Goal: Communication & Community: Answer question/provide support

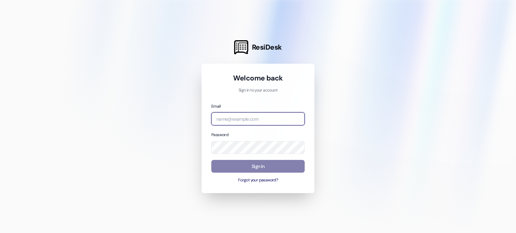
click at [242, 122] on input "email" at bounding box center [257, 119] width 93 height 13
type input "[EMAIL_ADDRESS][DOMAIN_NAME]"
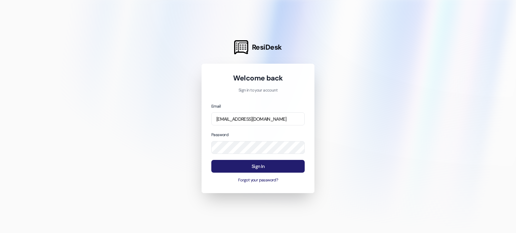
click at [274, 167] on button "Sign In" at bounding box center [257, 166] width 93 height 13
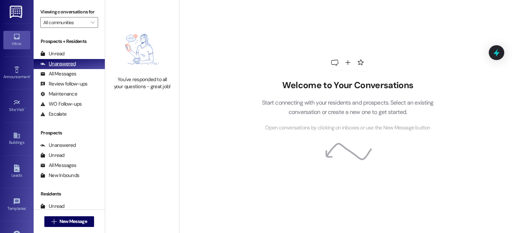
click at [62, 62] on div "Unanswered" at bounding box center [58, 63] width 36 height 7
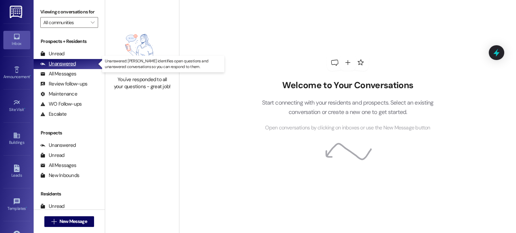
click at [62, 62] on div "Unanswered" at bounding box center [58, 63] width 36 height 7
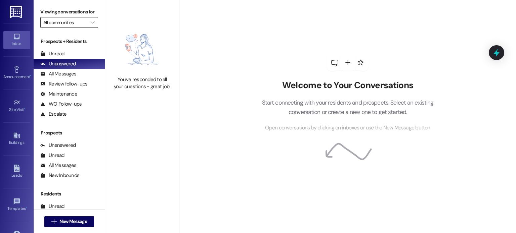
click at [77, 21] on input "All communities" at bounding box center [65, 22] width 44 height 11
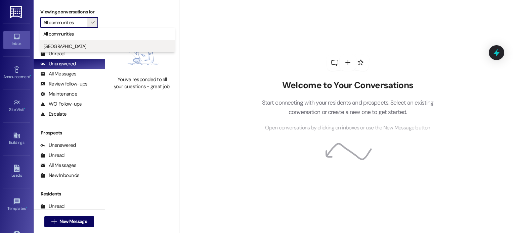
click at [74, 43] on span "[GEOGRAPHIC_DATA]" at bounding box center [107, 46] width 128 height 7
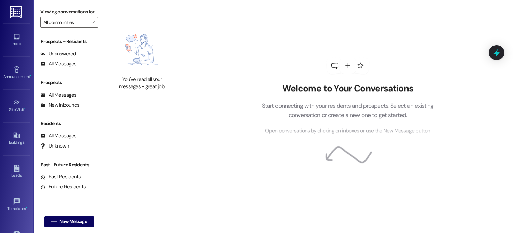
type input "[GEOGRAPHIC_DATA]"
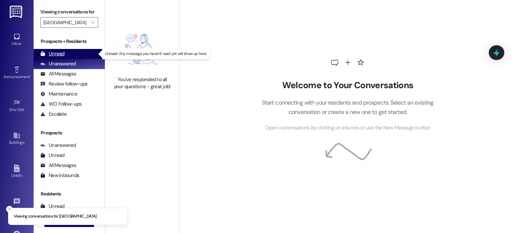
click at [71, 55] on div "Unread (0)" at bounding box center [69, 54] width 71 height 10
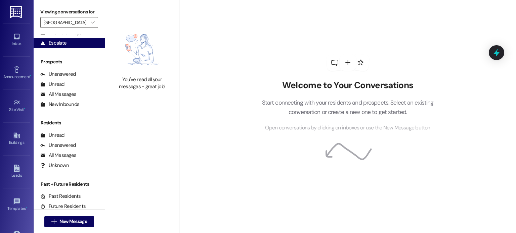
scroll to position [72, 0]
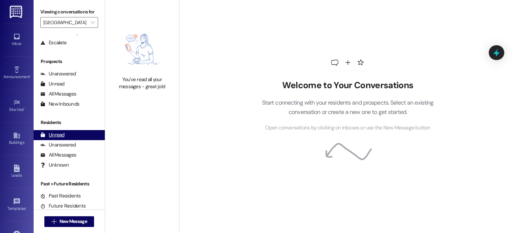
click at [63, 135] on div "Unread" at bounding box center [52, 135] width 24 height 7
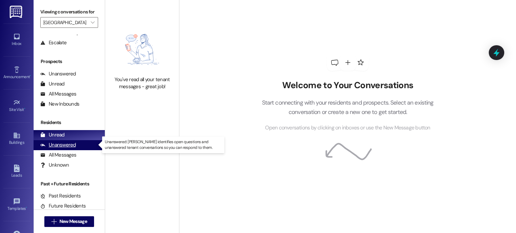
click at [62, 146] on div "Unanswered" at bounding box center [58, 145] width 36 height 7
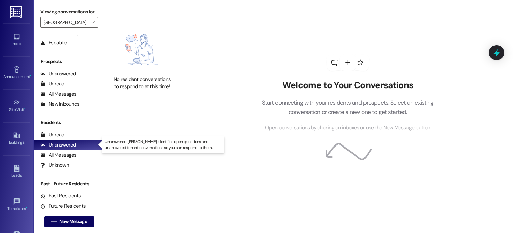
click at [62, 146] on div "Unanswered" at bounding box center [58, 145] width 36 height 7
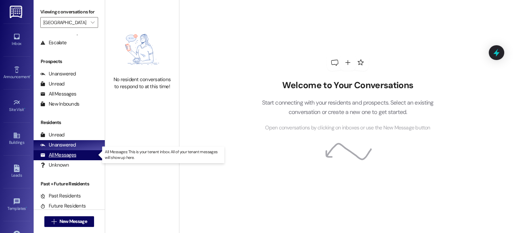
click at [62, 158] on div "All Messages" at bounding box center [58, 155] width 36 height 7
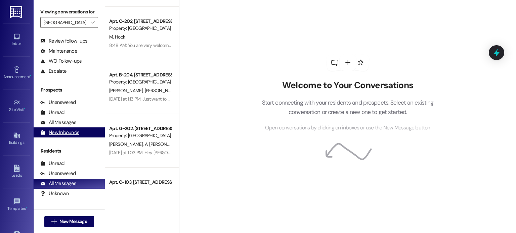
scroll to position [0, 0]
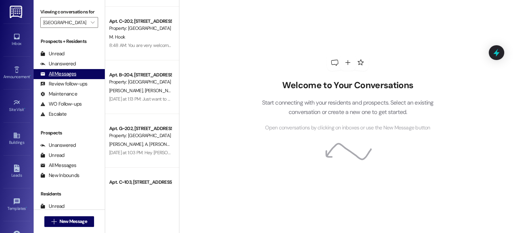
click at [64, 72] on div "All Messages" at bounding box center [58, 74] width 36 height 7
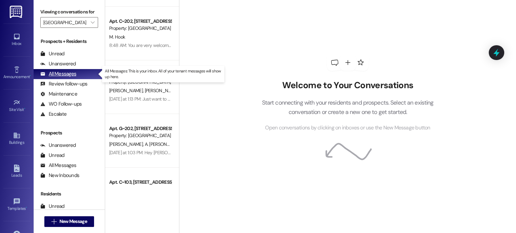
click at [64, 72] on div "All Messages" at bounding box center [58, 74] width 36 height 7
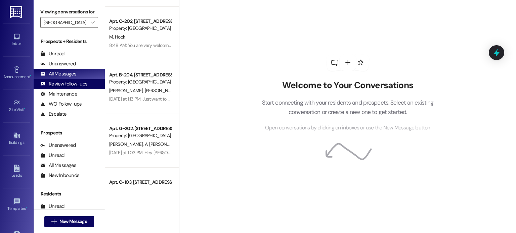
click at [70, 83] on div "Review follow-ups" at bounding box center [63, 84] width 47 height 7
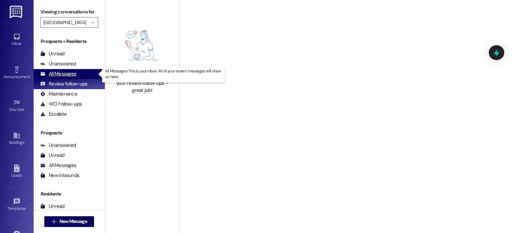
click at [67, 73] on div "All Messages" at bounding box center [58, 74] width 36 height 7
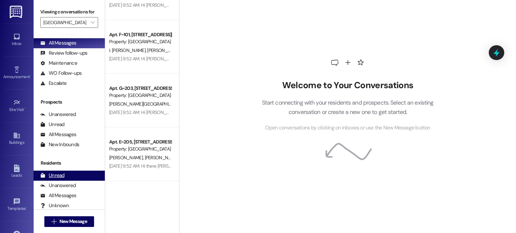
scroll to position [72, 0]
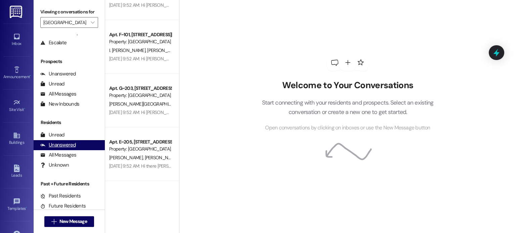
click at [64, 145] on div "Unanswered" at bounding box center [58, 145] width 36 height 7
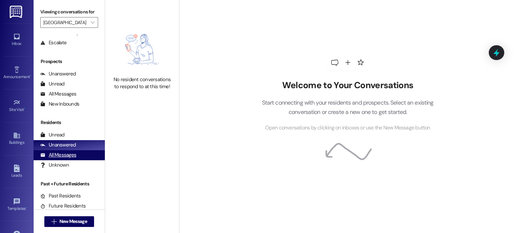
click at [64, 156] on div "All Messages" at bounding box center [58, 155] width 36 height 7
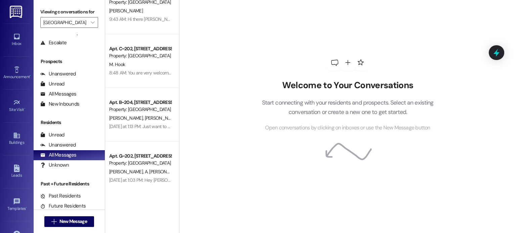
scroll to position [0, 0]
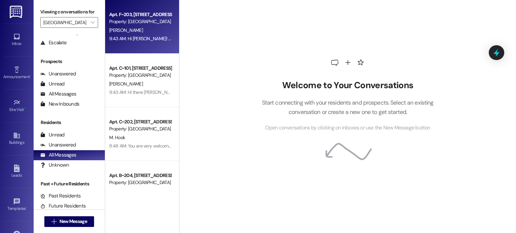
click at [132, 41] on div "9:43 AM: Hi [PERSON_NAME]! I'm checking in on your latest work order. Was every…" at bounding box center [258, 39] width 299 height 6
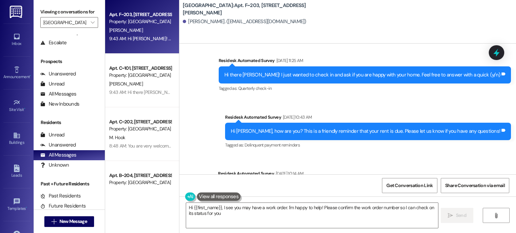
type textarea "Hi {{first_name}}, I see you may have a work order. I'm happy to help! Please c…"
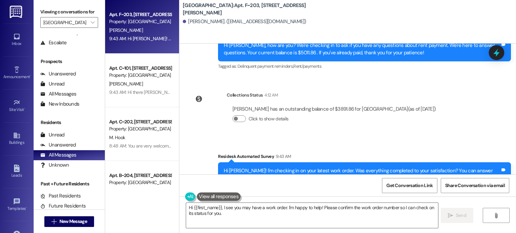
scroll to position [1758, 0]
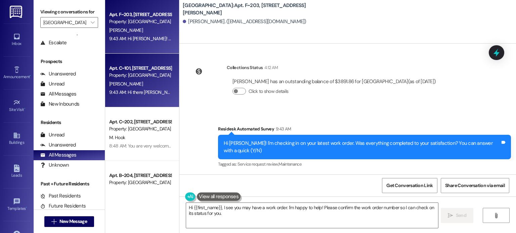
click at [128, 76] on div "Property: [GEOGRAPHIC_DATA]" at bounding box center [140, 75] width 62 height 7
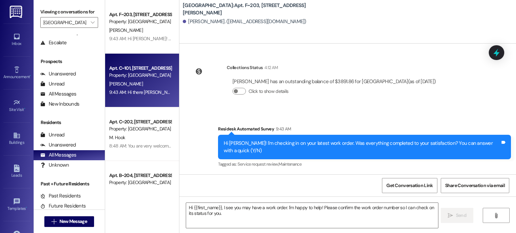
type textarea "Fetching suggested responses. Please feel free to read through the conversation…"
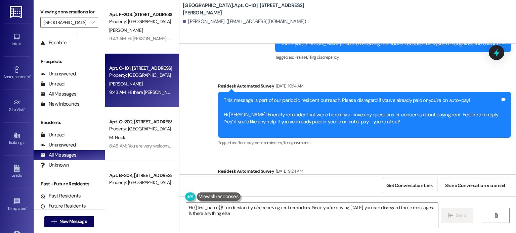
scroll to position [4145, 0]
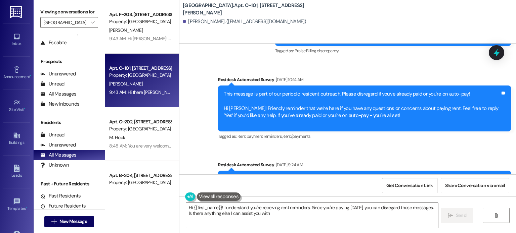
type textarea "Hi {{first_name}}! I understand you're receiving rent reminders. Since you're p…"
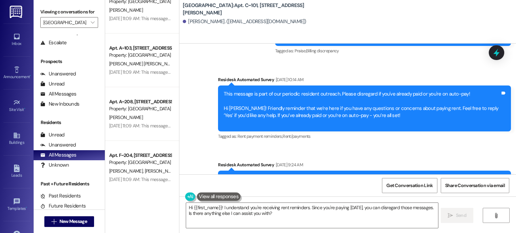
scroll to position [2502, 0]
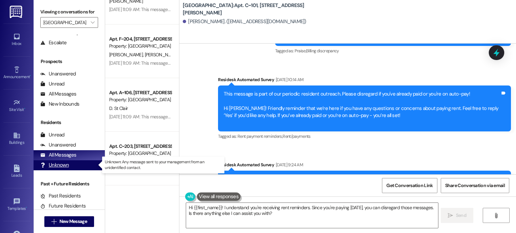
click at [64, 162] on div "Unknown" at bounding box center [54, 165] width 29 height 7
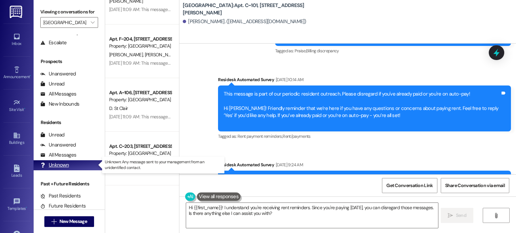
scroll to position [0, 0]
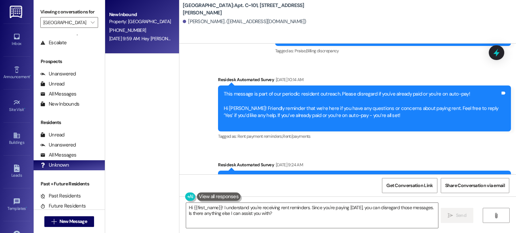
click at [139, 35] on div "[DATE] 9:59 AM: Hey [PERSON_NAME], it's great to hear that you're enjoying livi…" at bounding box center [140, 39] width 63 height 8
type textarea "Fetching suggested responses. Please feel free to read through the conversation…"
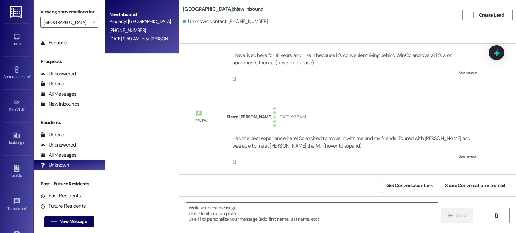
scroll to position [1701, 0]
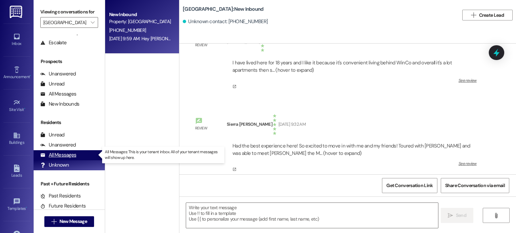
click at [56, 156] on div "All Messages" at bounding box center [58, 155] width 36 height 7
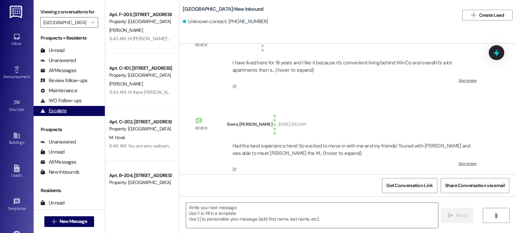
scroll to position [0, 0]
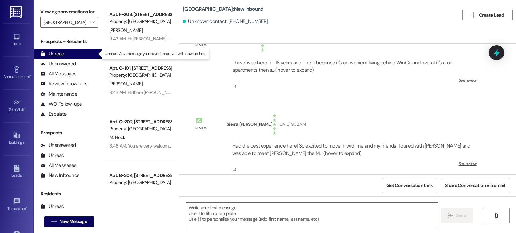
click at [61, 53] on div "Unread" at bounding box center [52, 53] width 24 height 7
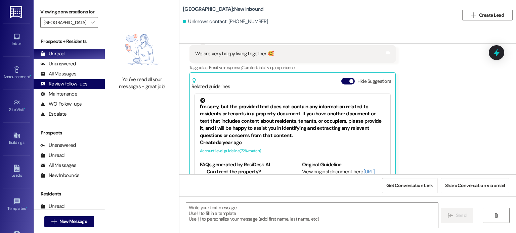
scroll to position [854, 0]
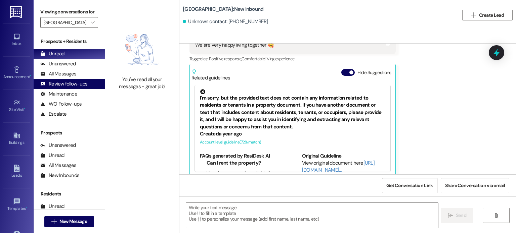
click at [71, 83] on div "Review follow-ups" at bounding box center [63, 84] width 47 height 7
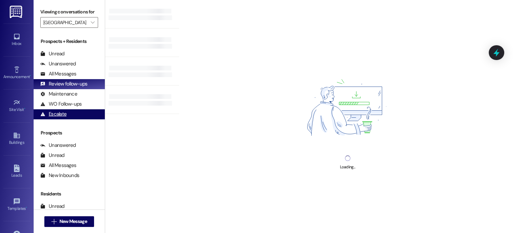
click at [59, 113] on div "Escalate" at bounding box center [53, 114] width 26 height 7
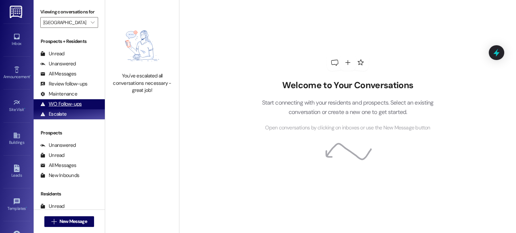
click at [62, 103] on div "WO Follow-ups" at bounding box center [60, 104] width 41 height 7
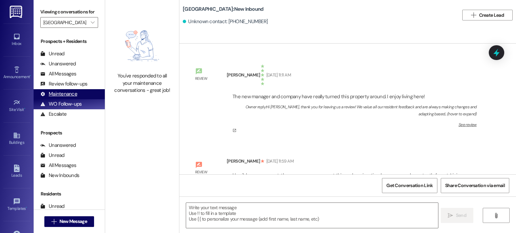
scroll to position [0, 0]
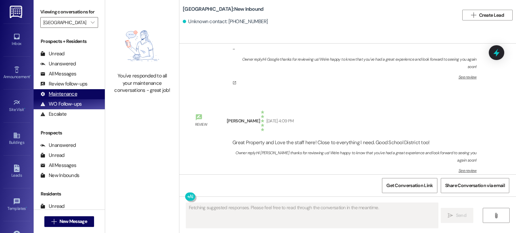
click at [62, 93] on div "Maintenance" at bounding box center [58, 94] width 37 height 7
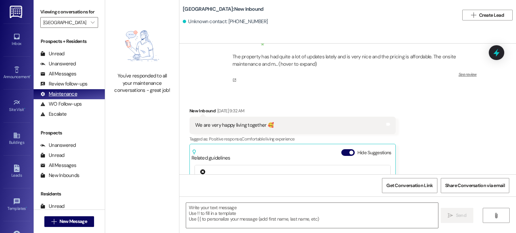
scroll to position [854, 0]
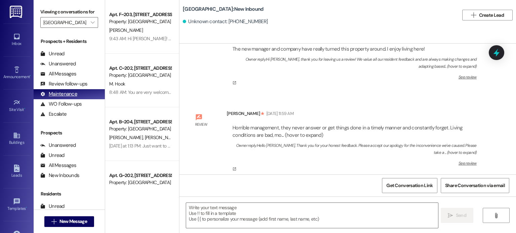
type textarea "Fetching suggested responses. Please feel free to read through the conversation…"
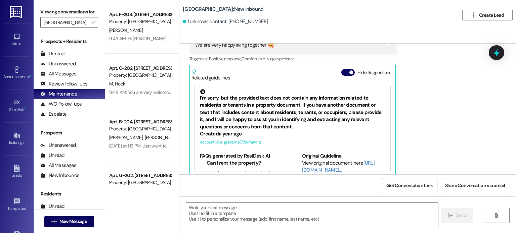
click at [62, 99] on div "WO Follow-ups (undefined)" at bounding box center [69, 104] width 71 height 10
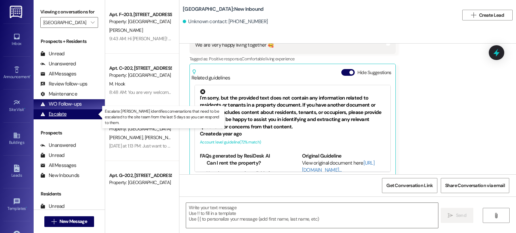
click at [58, 117] on div "Escalate" at bounding box center [53, 114] width 26 height 7
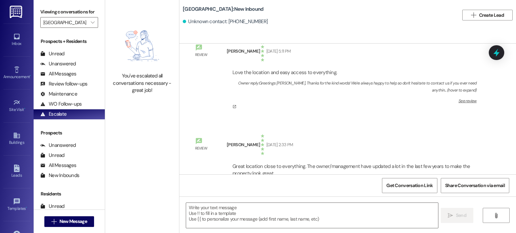
scroll to position [518, 0]
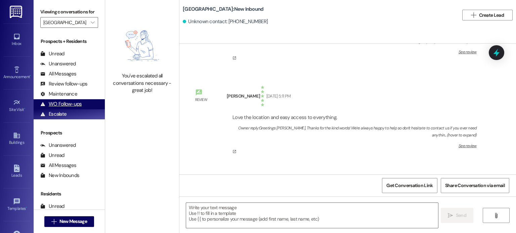
click at [67, 102] on div "WO Follow-ups" at bounding box center [60, 104] width 41 height 7
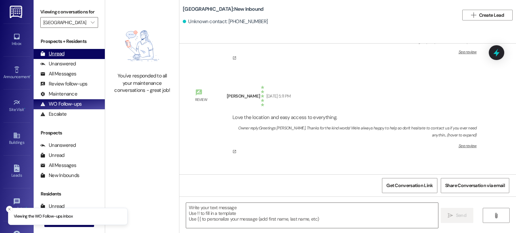
click at [58, 53] on div "Unread" at bounding box center [52, 53] width 24 height 7
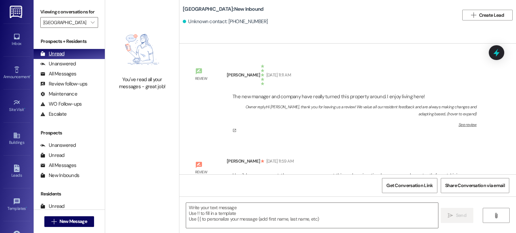
type textarea "Fetching suggested responses. Please feel free to read through the conversation…"
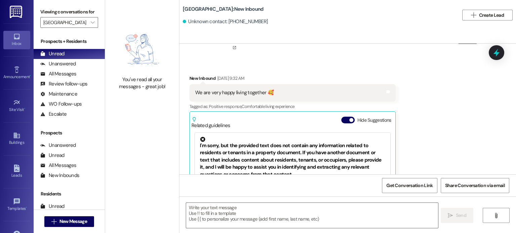
scroll to position [854, 0]
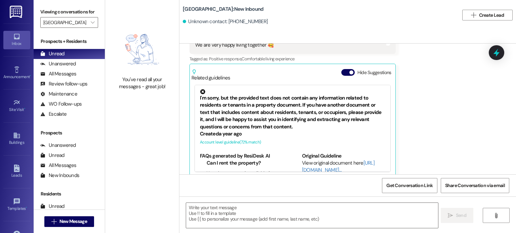
click at [25, 41] on div "Inbox" at bounding box center [17, 43] width 34 height 7
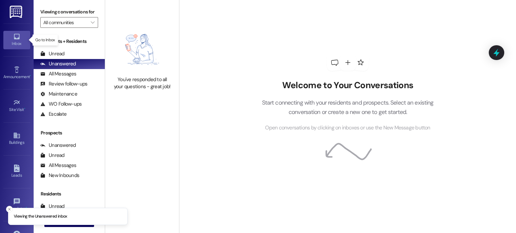
click at [16, 43] on div "Inbox" at bounding box center [17, 43] width 34 height 7
click at [69, 23] on input "All communities" at bounding box center [65, 22] width 44 height 11
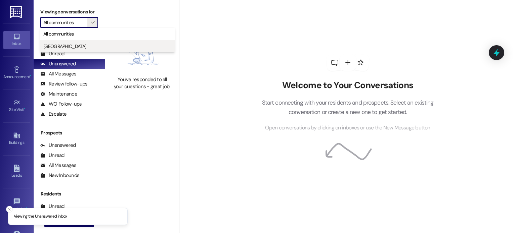
click at [67, 44] on span "[GEOGRAPHIC_DATA]" at bounding box center [64, 46] width 43 height 7
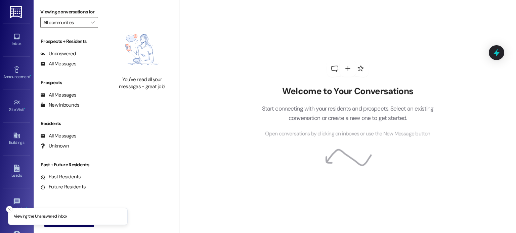
type input "[GEOGRAPHIC_DATA]"
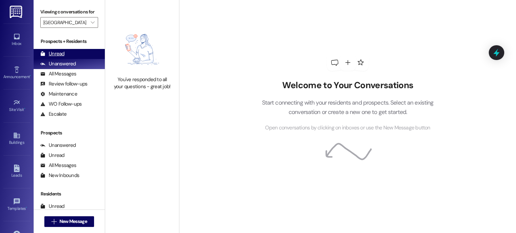
click at [65, 57] on div "Unread (0)" at bounding box center [69, 54] width 71 height 10
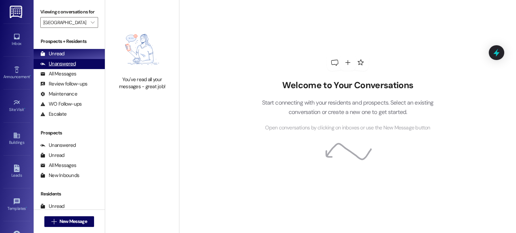
click at [65, 64] on div "Unanswered" at bounding box center [58, 63] width 36 height 7
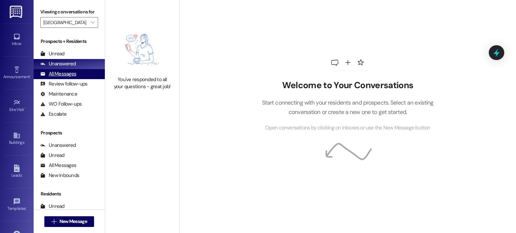
click at [64, 72] on div "All Messages" at bounding box center [58, 74] width 36 height 7
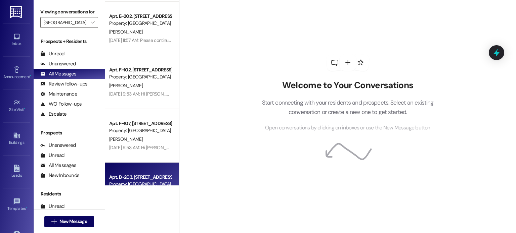
scroll to position [739, 0]
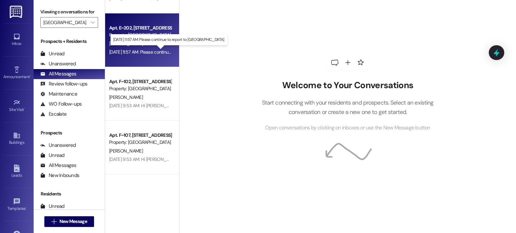
click at [136, 52] on div "[DATE] 11:57 AM: Please continue to report to [GEOGRAPHIC_DATA]. [DATE] 11:57 A…" at bounding box center [173, 52] width 129 height 6
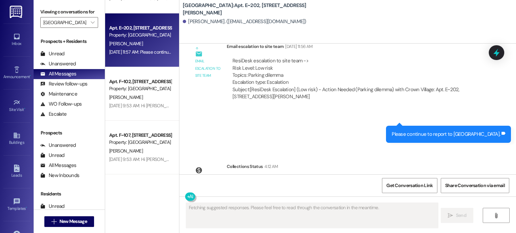
scroll to position [2010, 0]
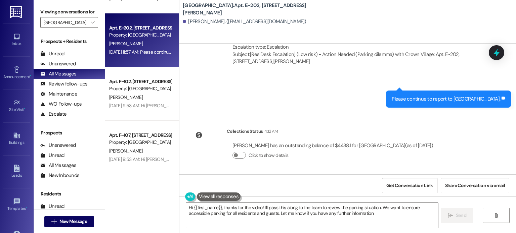
type textarea "Hi {{first_name}}, thanks for the video! I'll pass this along to the team to re…"
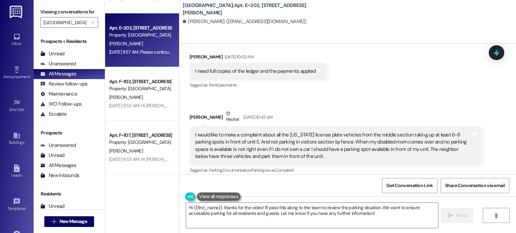
scroll to position [1103, 0]
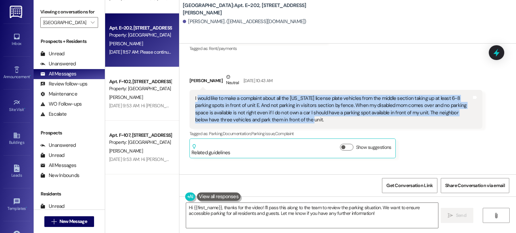
drag, startPoint x: 192, startPoint y: 96, endPoint x: 273, endPoint y: 123, distance: 84.7
click at [273, 123] on div "I would like to make a complaint about all the [US_STATE] license plate vehicle…" at bounding box center [333, 109] width 276 height 29
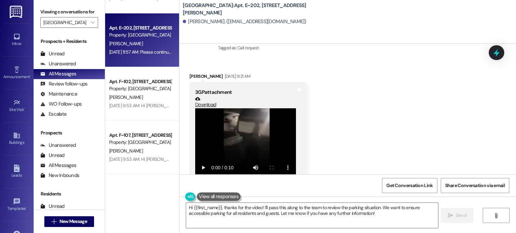
scroll to position [1641, 0]
